Goal: Information Seeking & Learning: Find specific fact

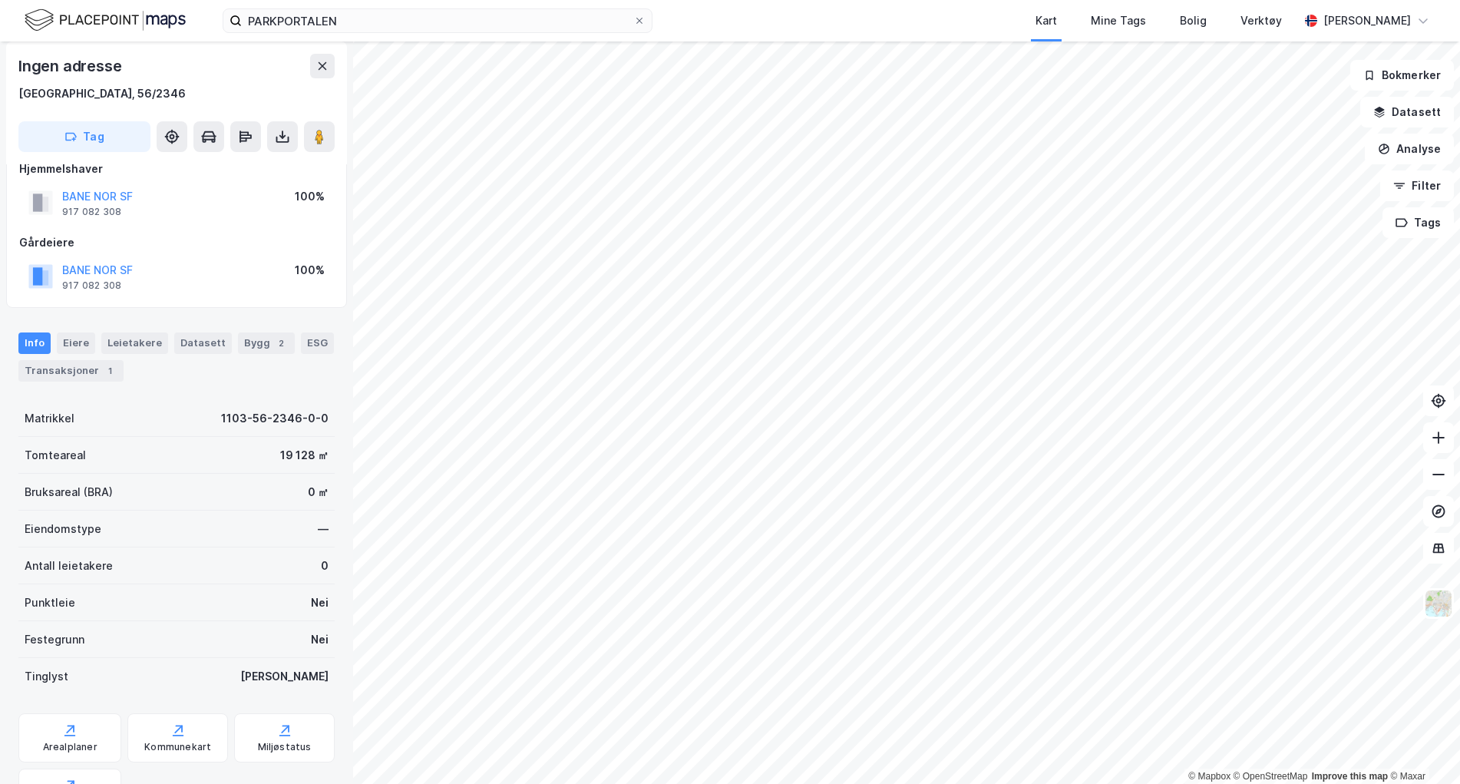
scroll to position [1, 0]
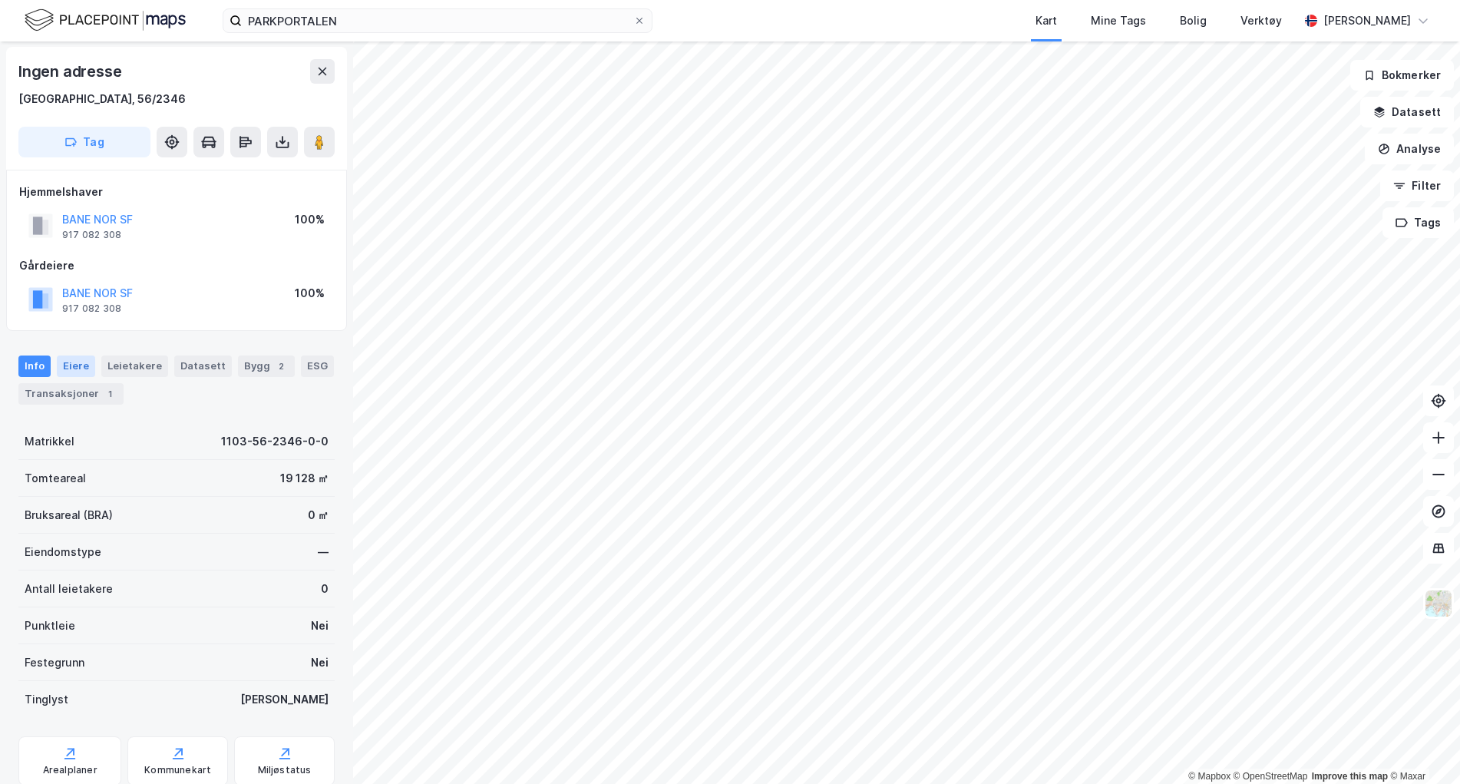
click at [73, 362] on div "Eiere" at bounding box center [76, 365] width 38 height 21
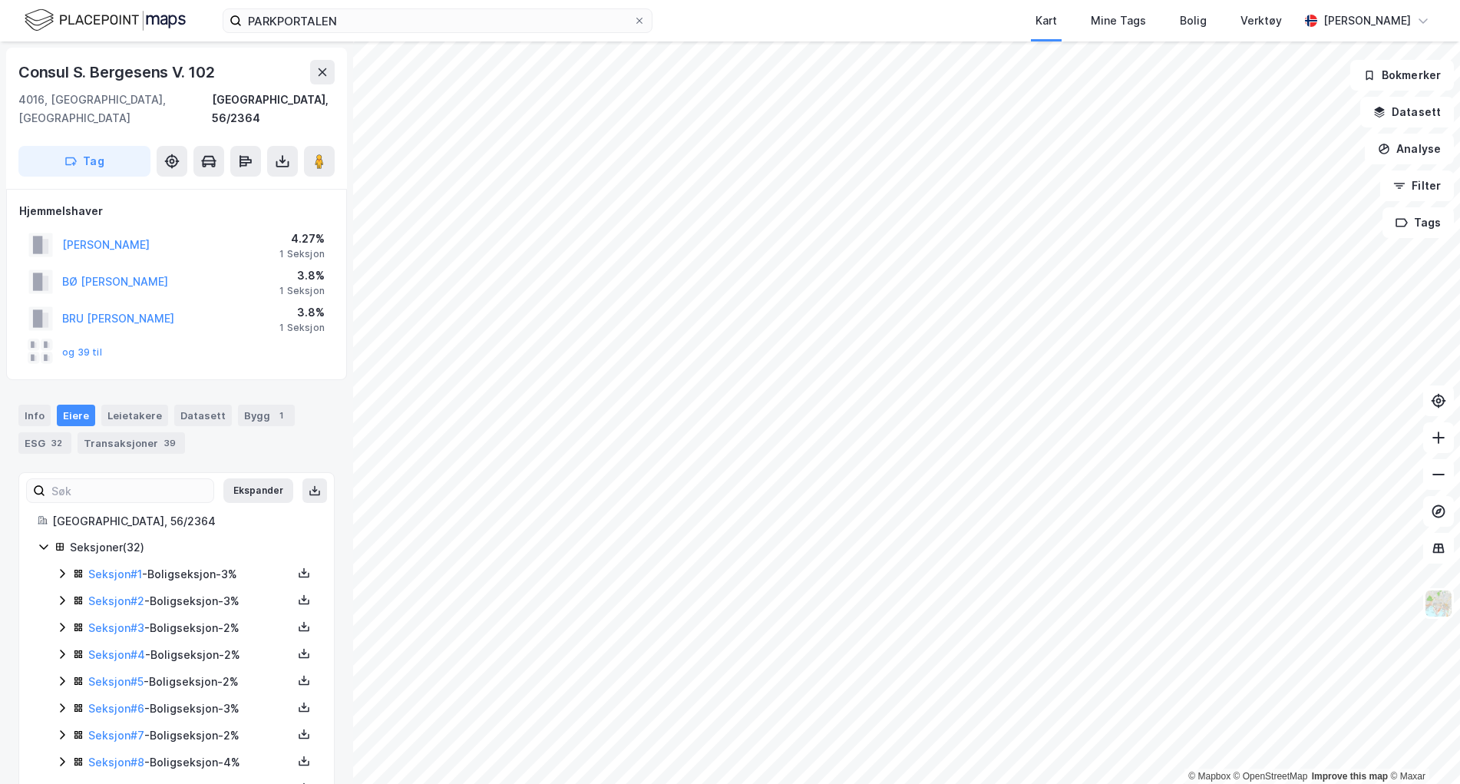
scroll to position [1, 0]
